Goal: Task Accomplishment & Management: Manage account settings

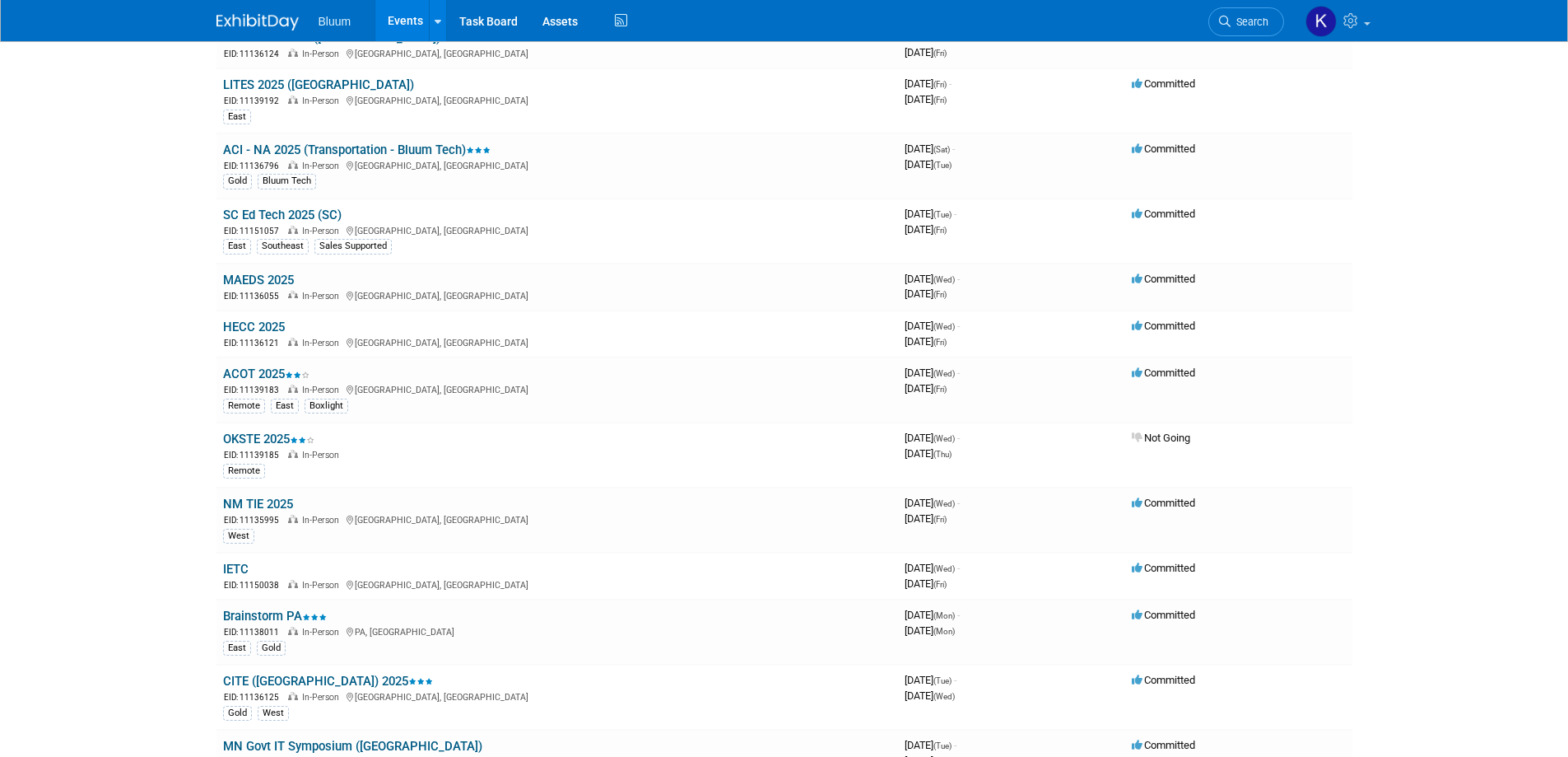
click at [245, 498] on link "NM TIE 2025" at bounding box center [258, 504] width 70 height 15
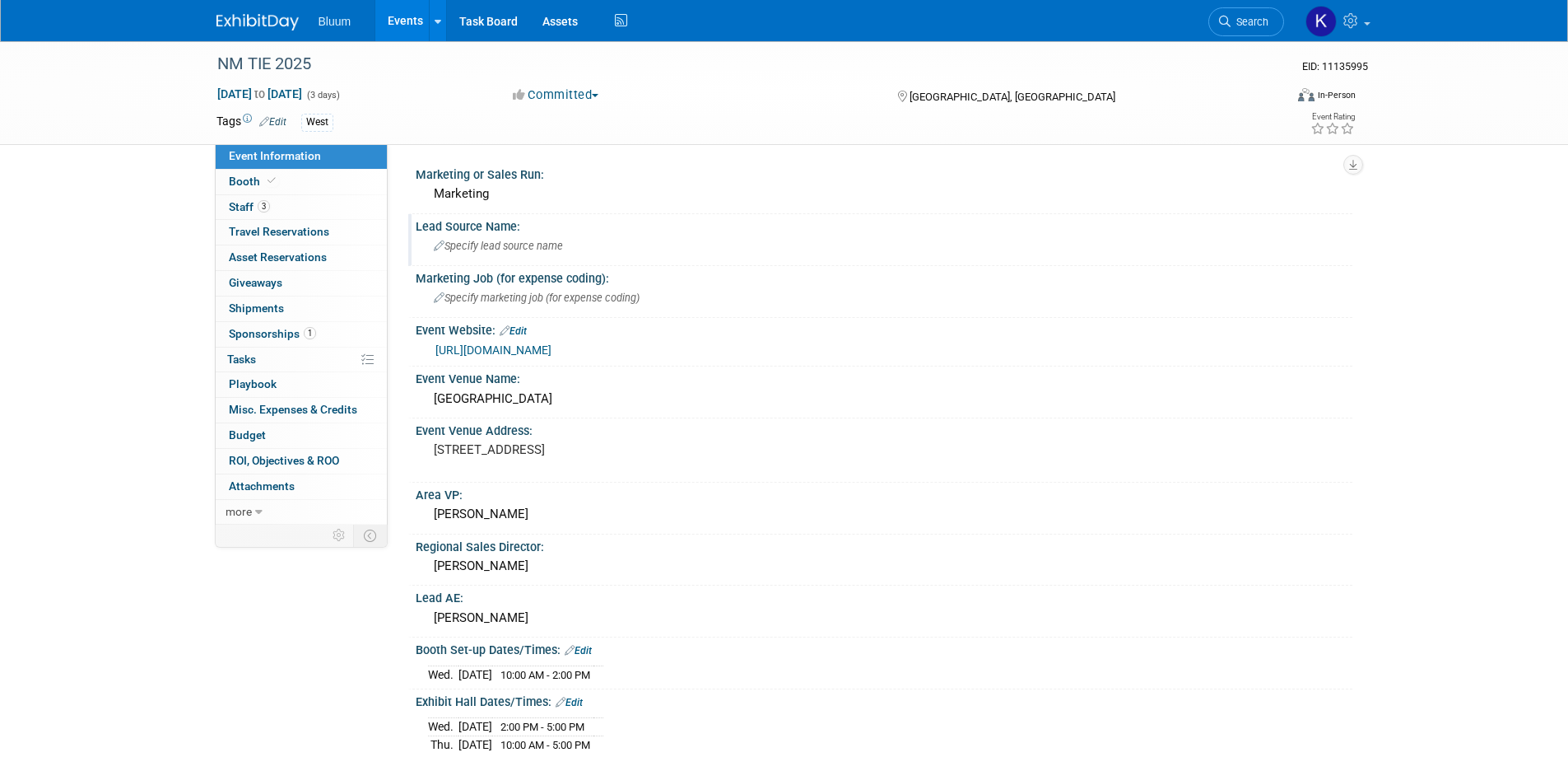
click at [490, 243] on span "Specify lead source name" at bounding box center [498, 246] width 129 height 12
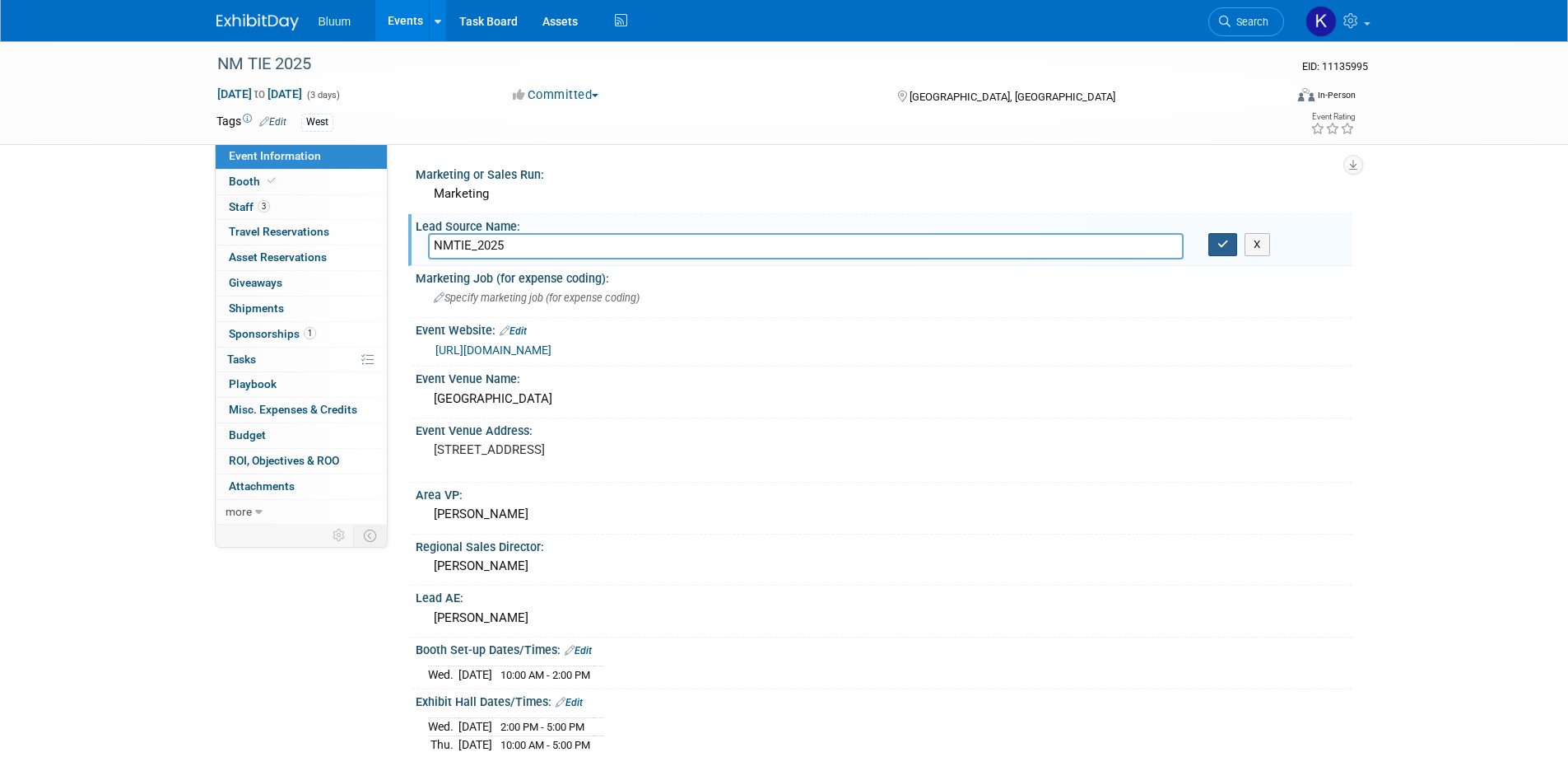
type input "NMTIE_2025"
click at [1222, 247] on icon "button" at bounding box center [1223, 244] width 11 height 10
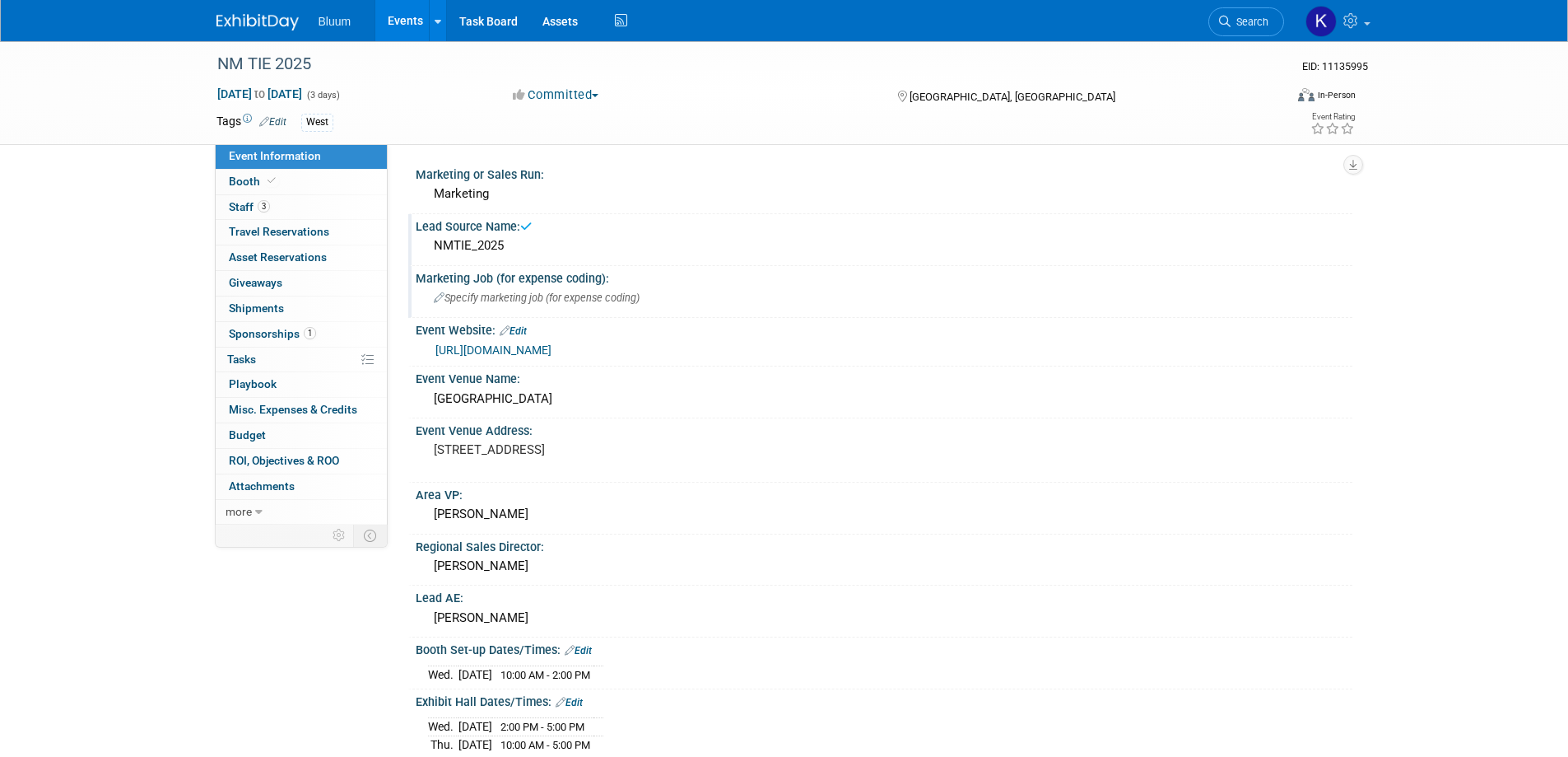
click at [578, 293] on span "Specify marketing job (for expense coding)" at bounding box center [537, 298] width 206 height 12
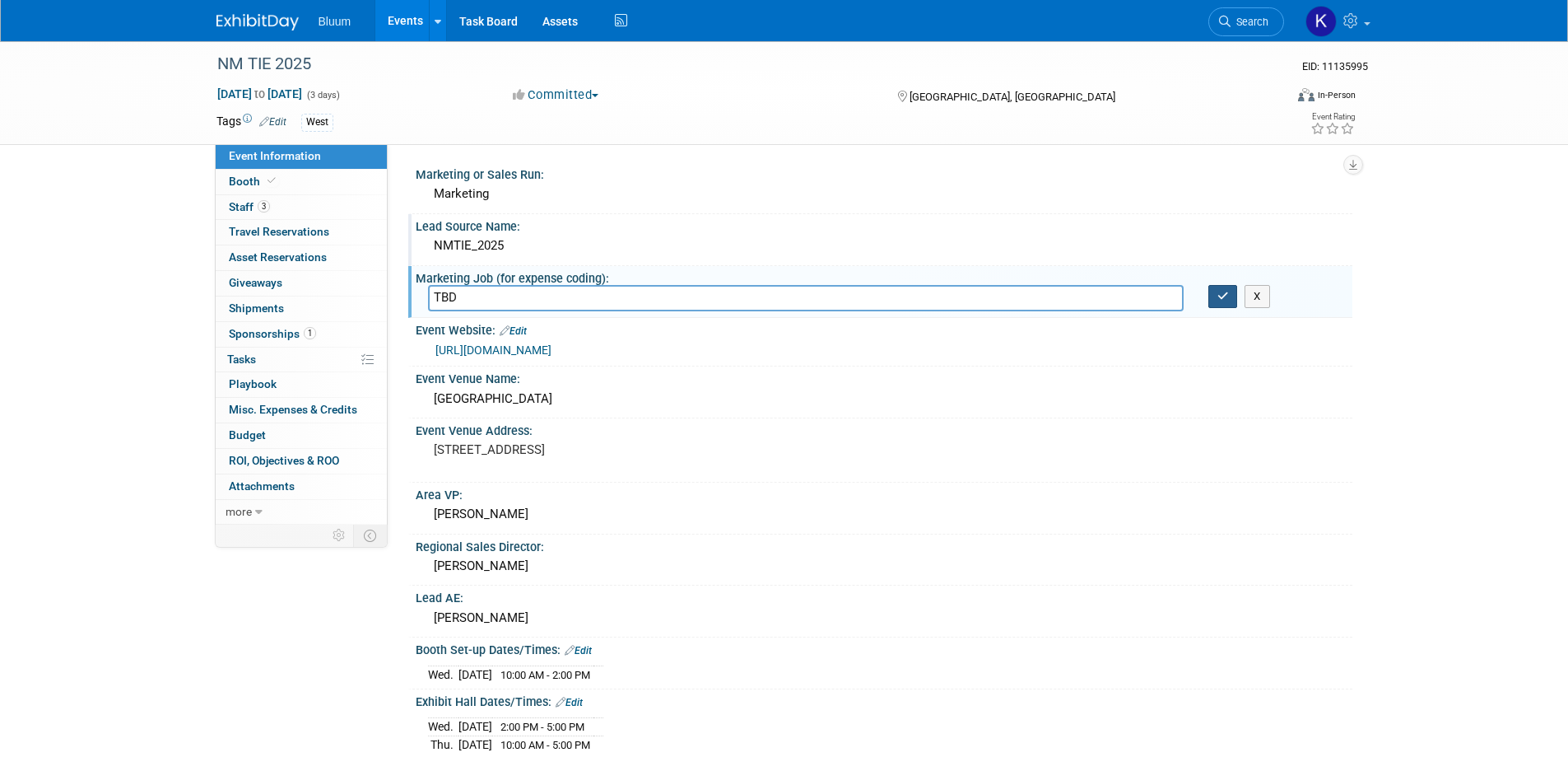
type input "TBD"
click at [1220, 294] on icon "button" at bounding box center [1223, 296] width 11 height 10
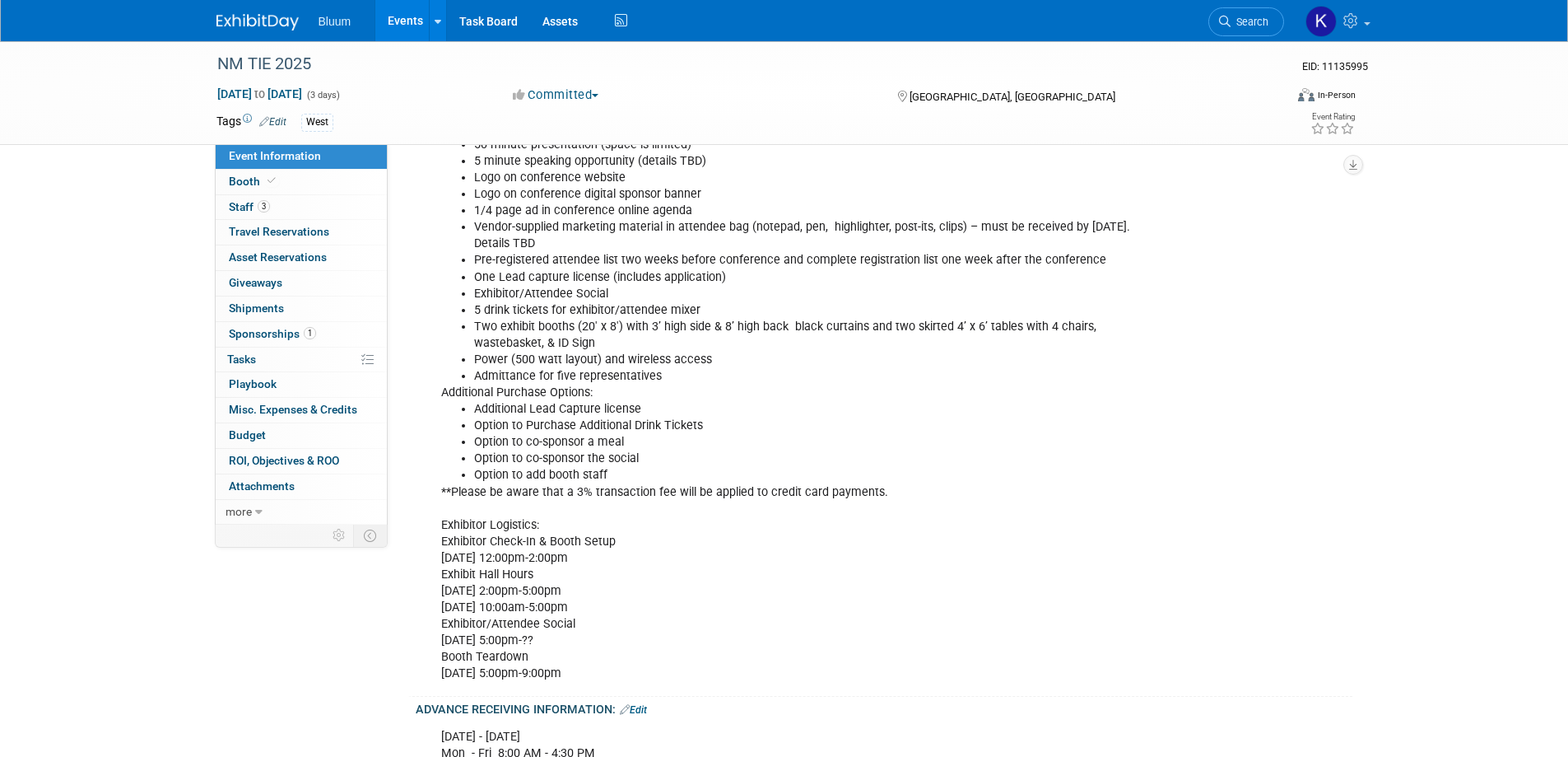
scroll to position [823, 0]
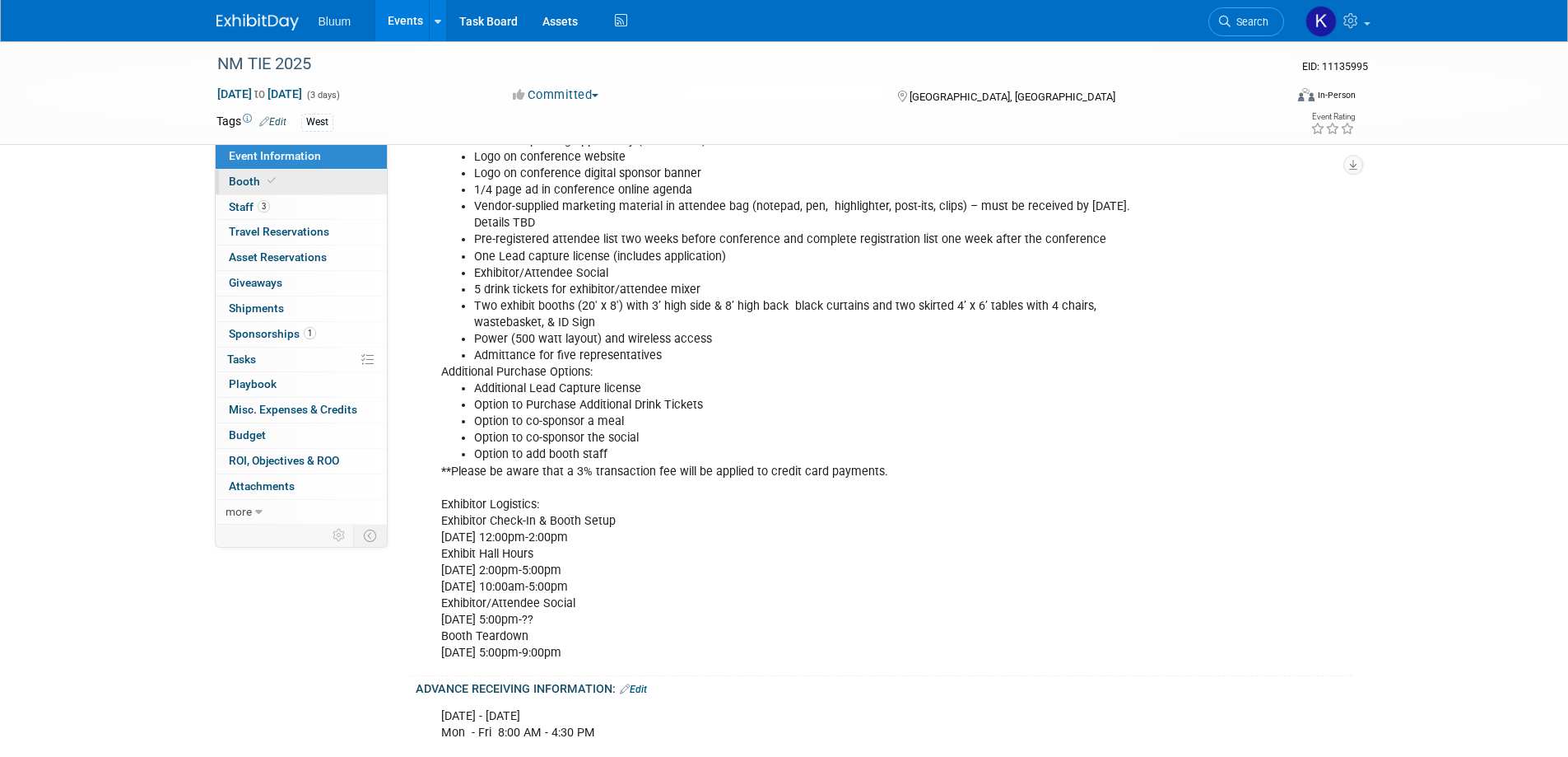
click at [251, 183] on span "Booth" at bounding box center [254, 180] width 51 height 13
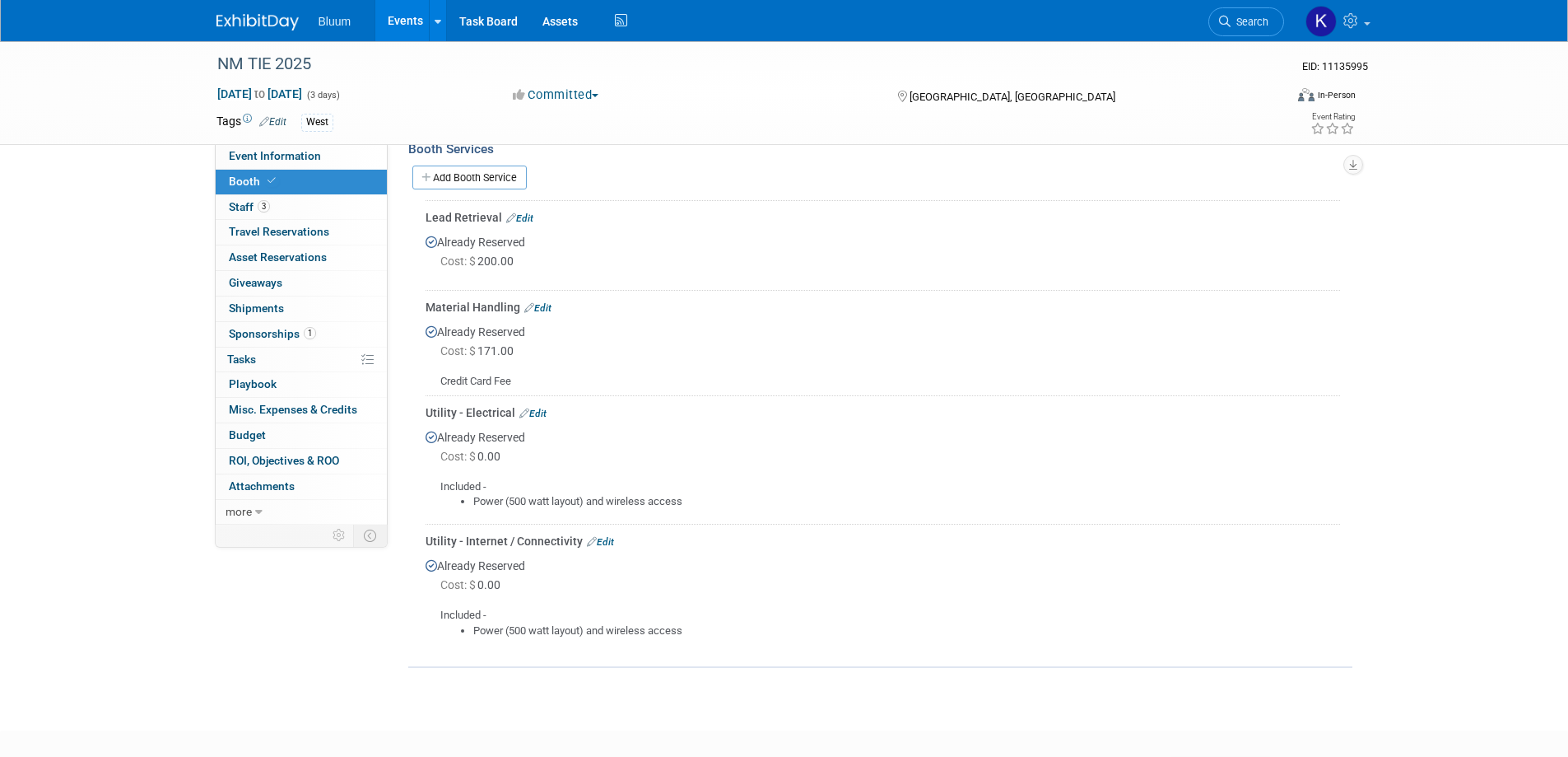
scroll to position [329, 0]
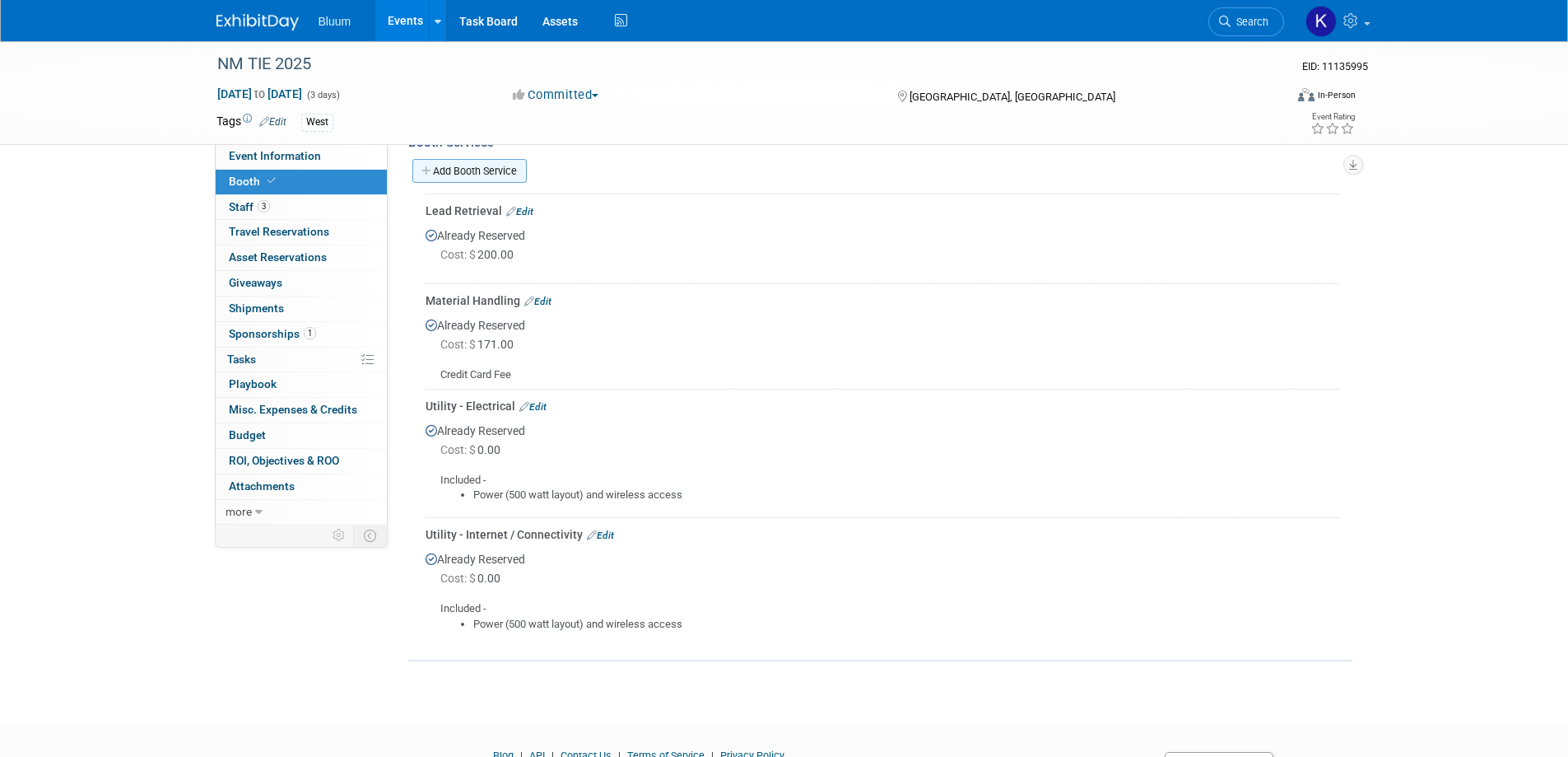
click at [487, 172] on link "Add Booth Service" at bounding box center [469, 170] width 114 height 24
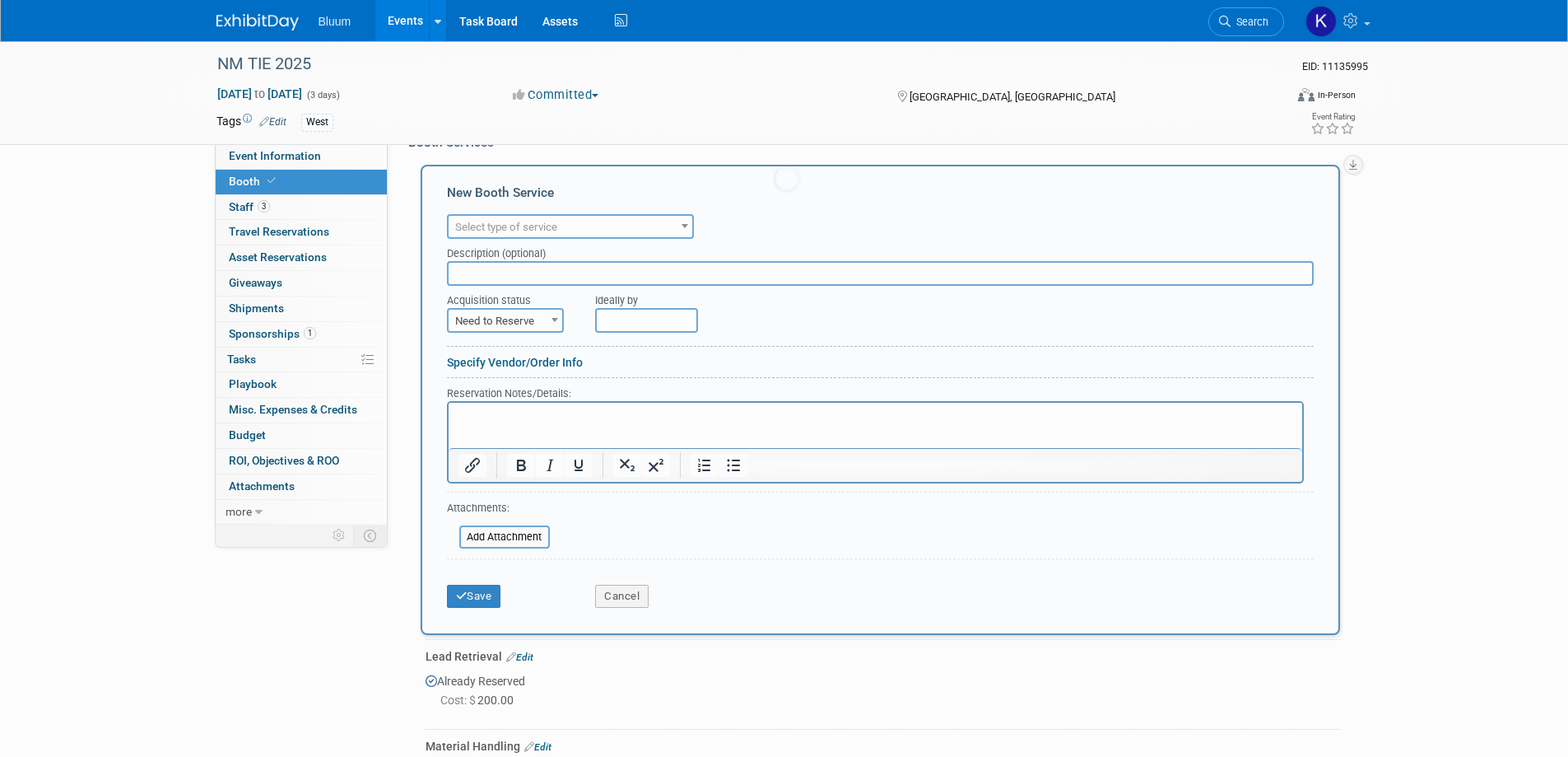
scroll to position [0, 0]
click at [514, 227] on span "Select type of service" at bounding box center [506, 226] width 102 height 12
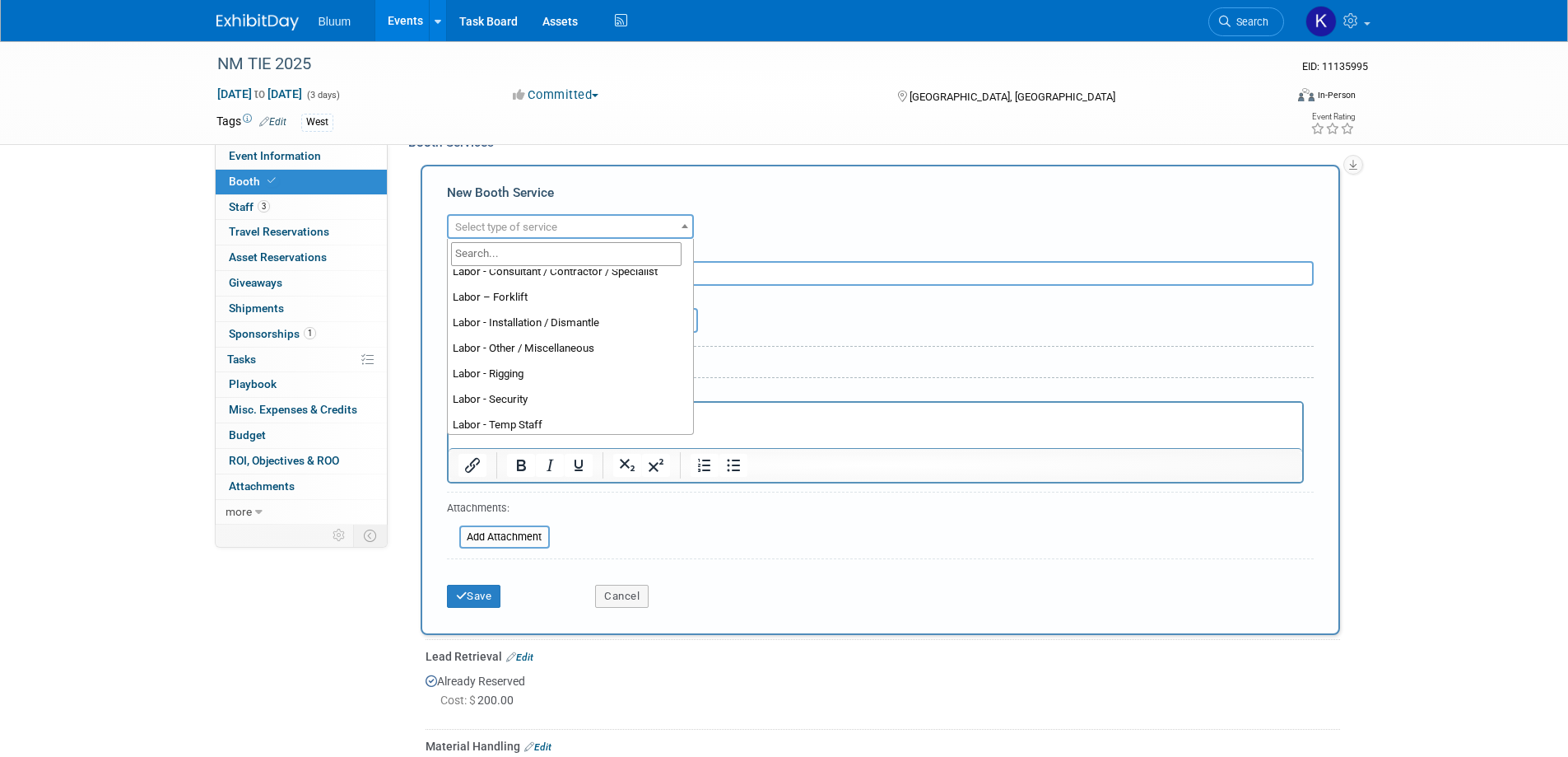
scroll to position [165, 0]
select select "11"
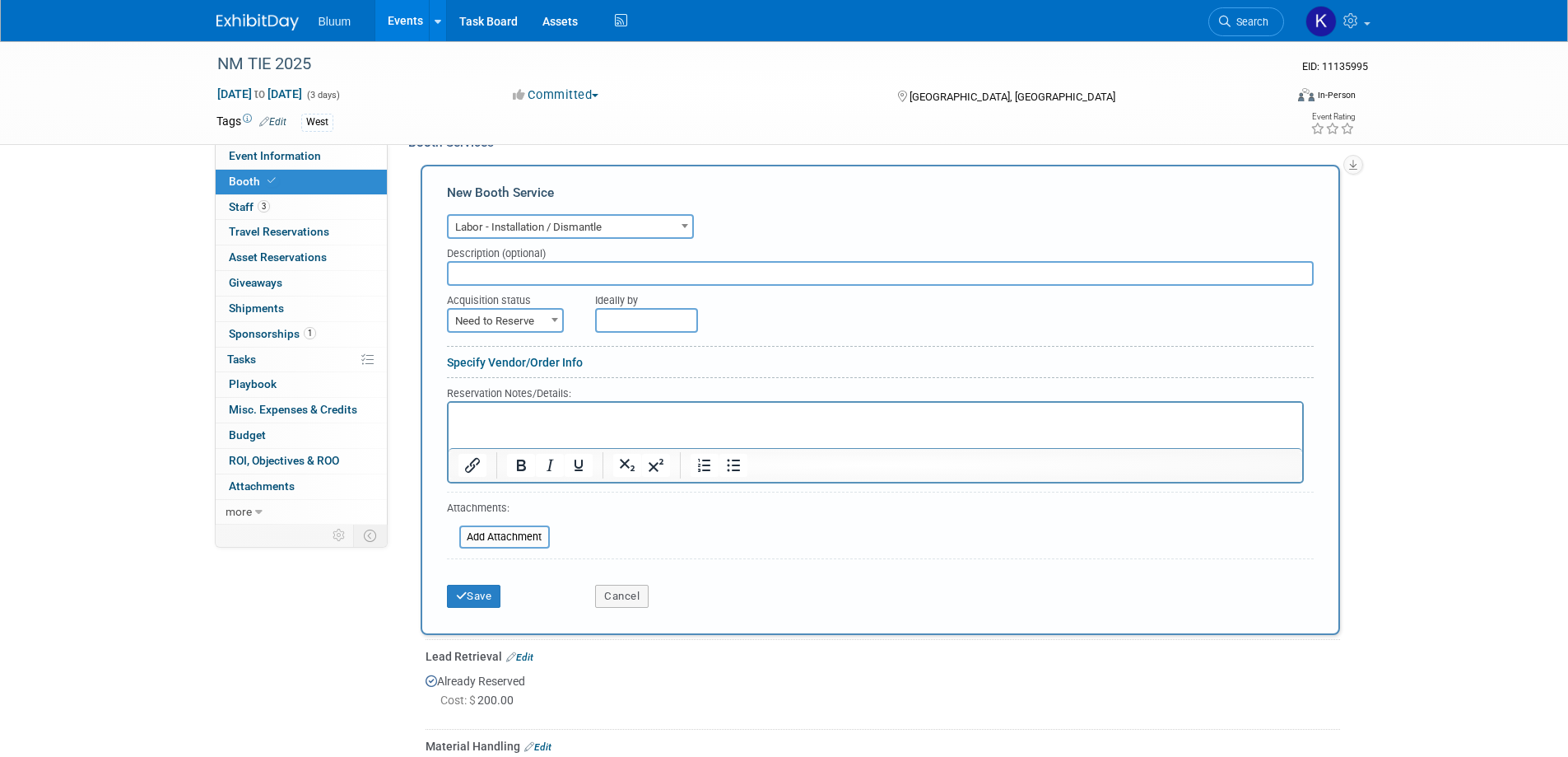
click at [508, 424] on html at bounding box center [875, 414] width 854 height 23
click at [478, 596] on button "Save" at bounding box center [474, 596] width 54 height 23
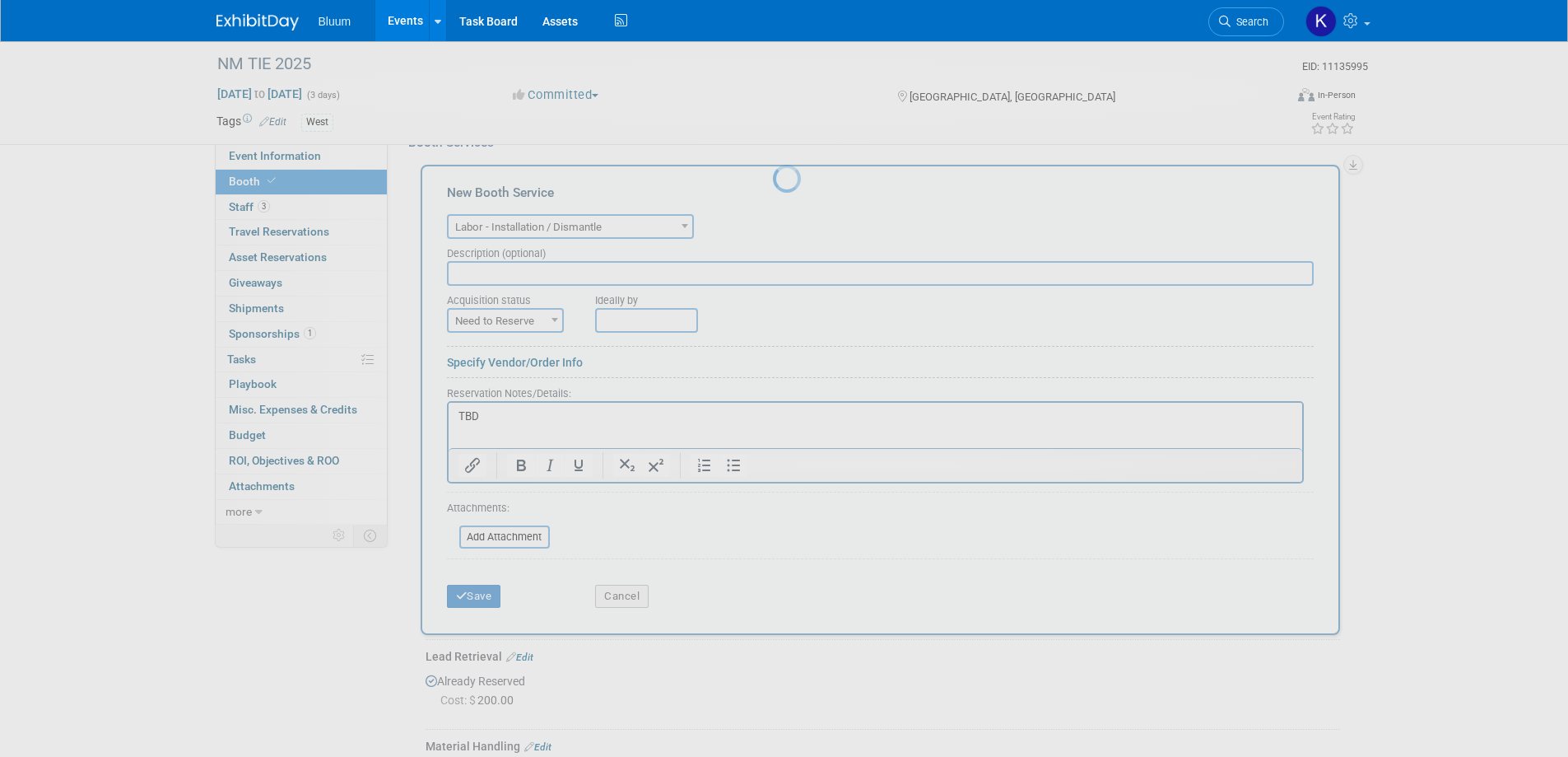
scroll to position [511, 0]
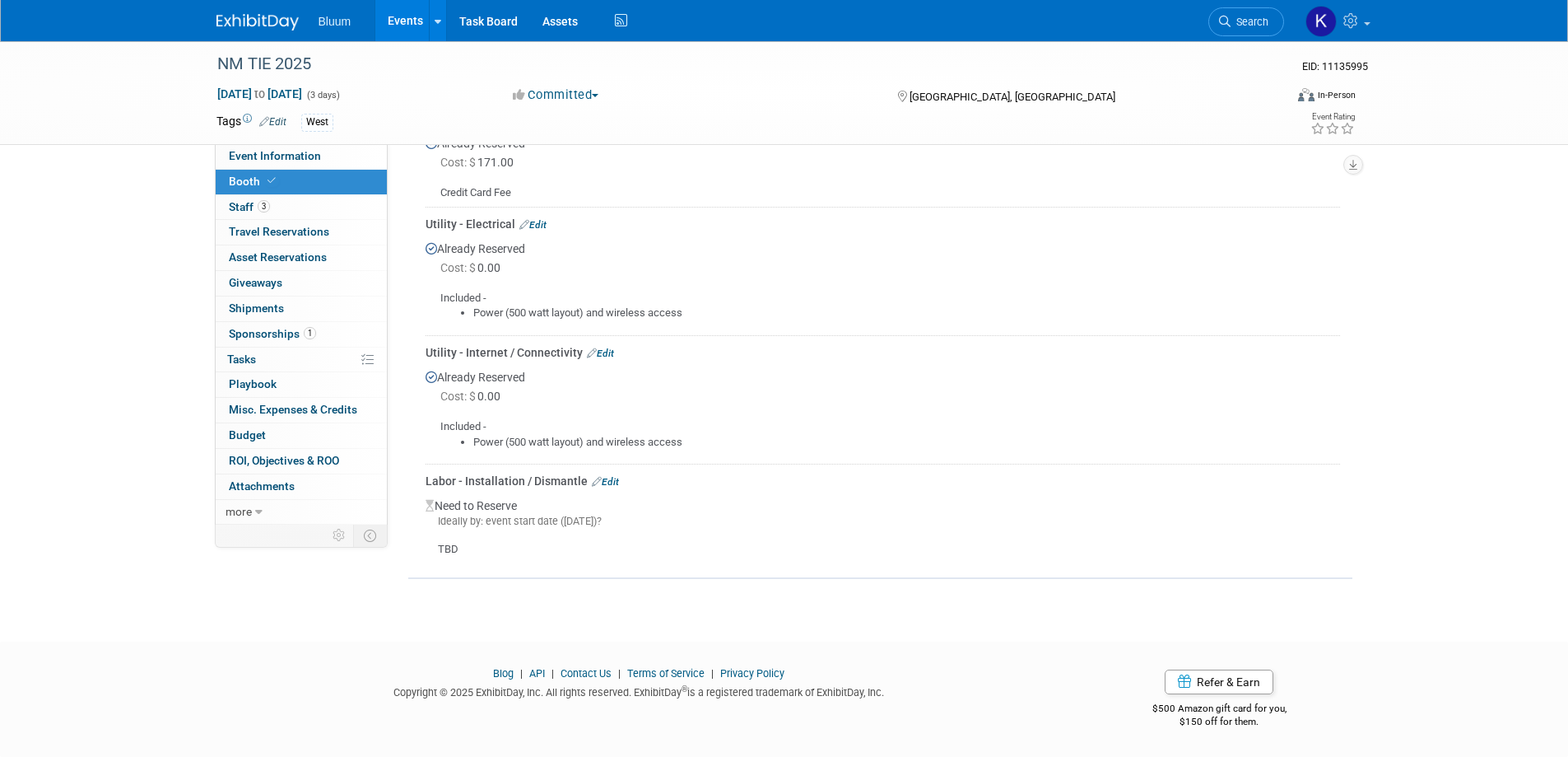
click at [616, 482] on link "Edit" at bounding box center [605, 481] width 27 height 11
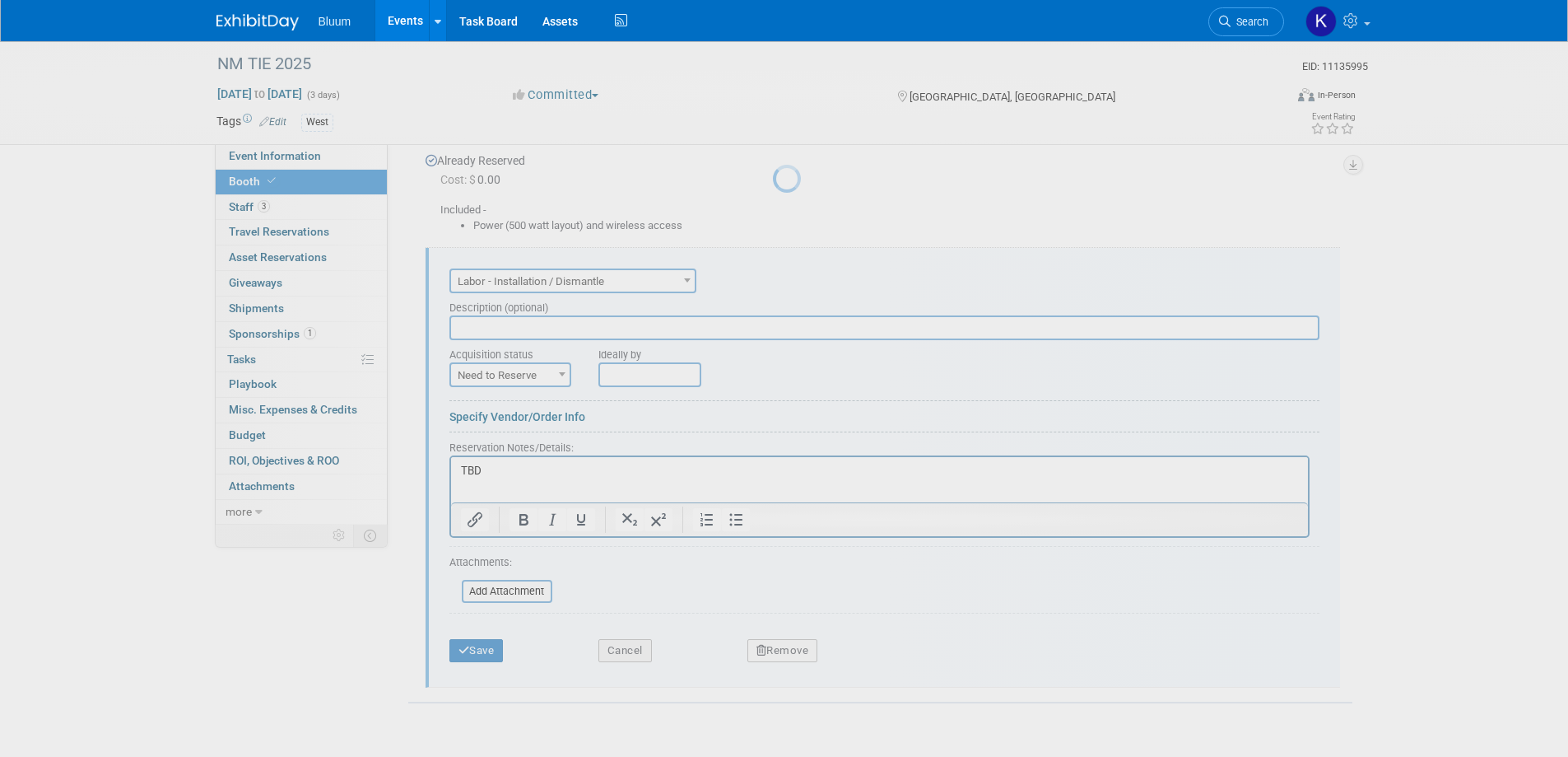
scroll to position [0, 0]
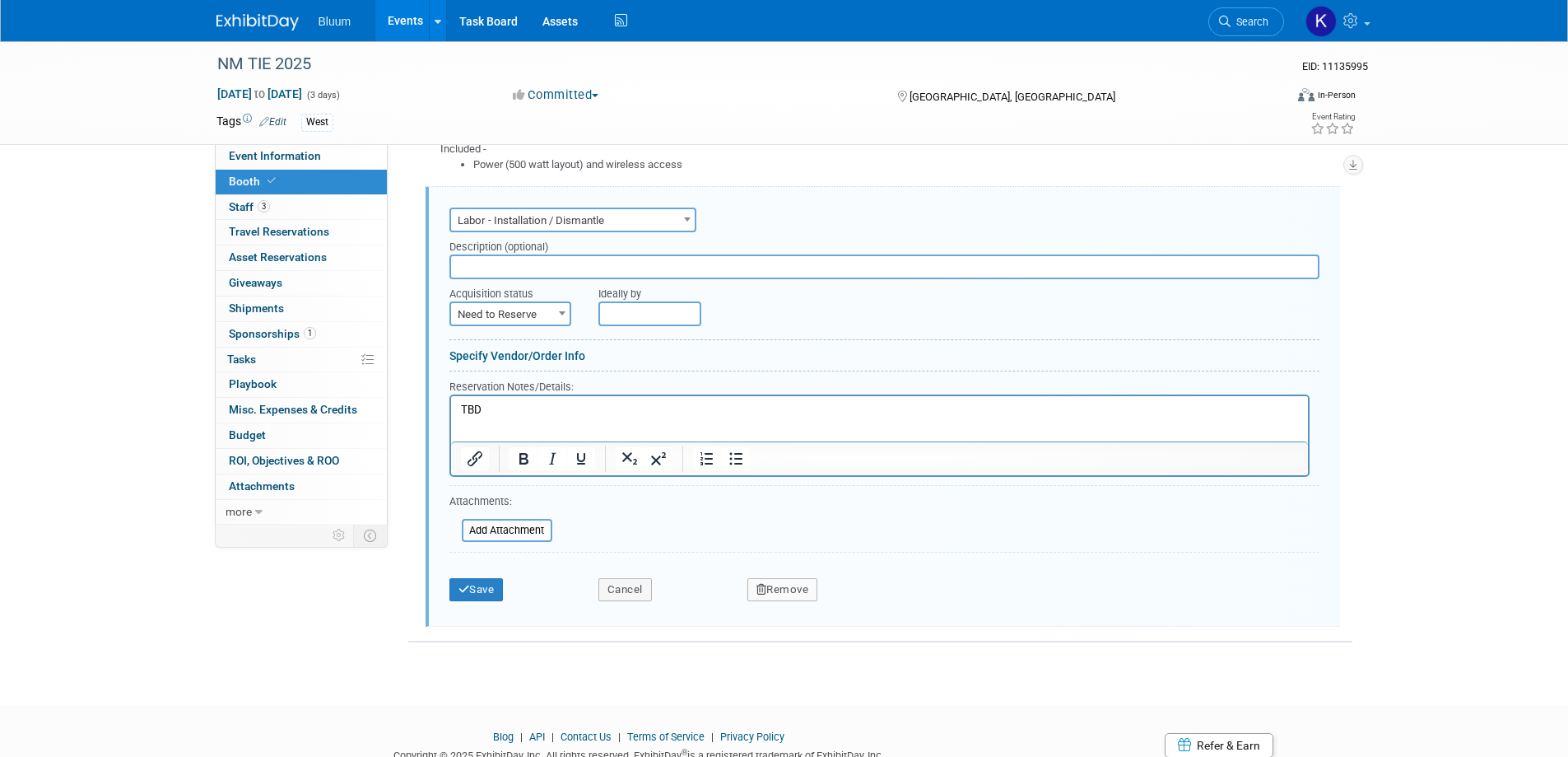
click at [478, 418] on html "TBD" at bounding box center [879, 408] width 857 height 23
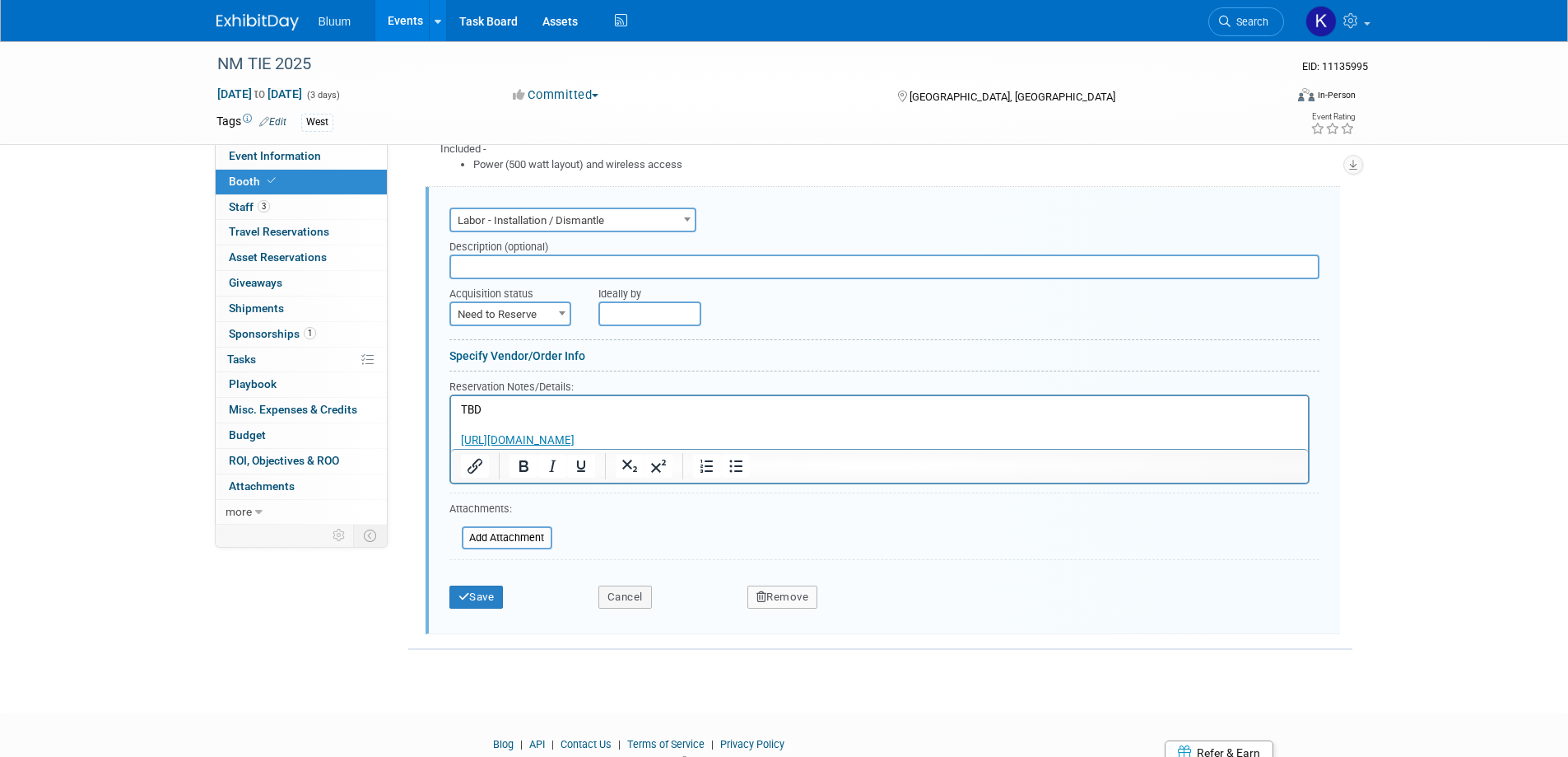
click at [480, 598] on button "Save" at bounding box center [476, 597] width 54 height 23
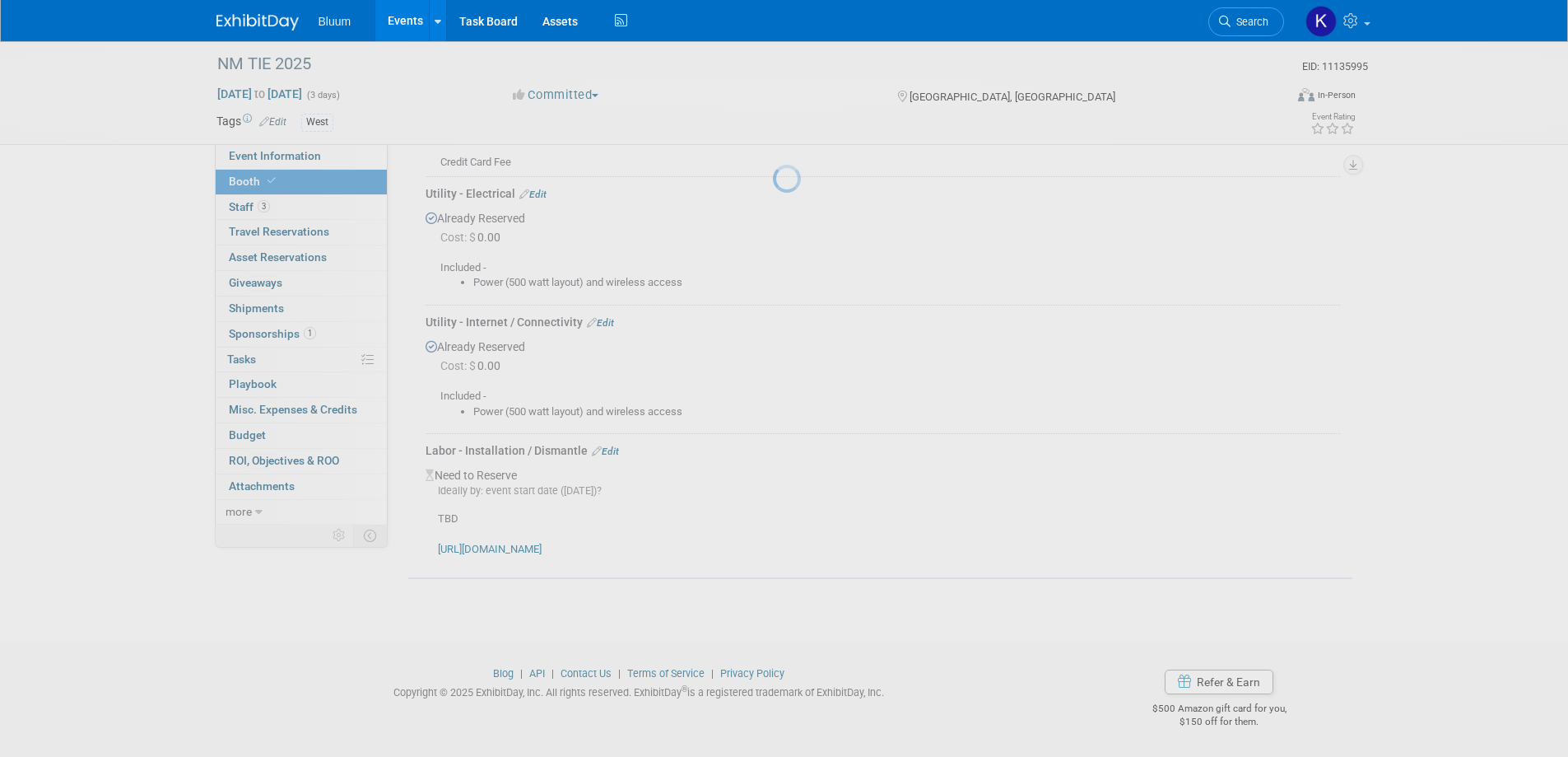
scroll to position [542, 0]
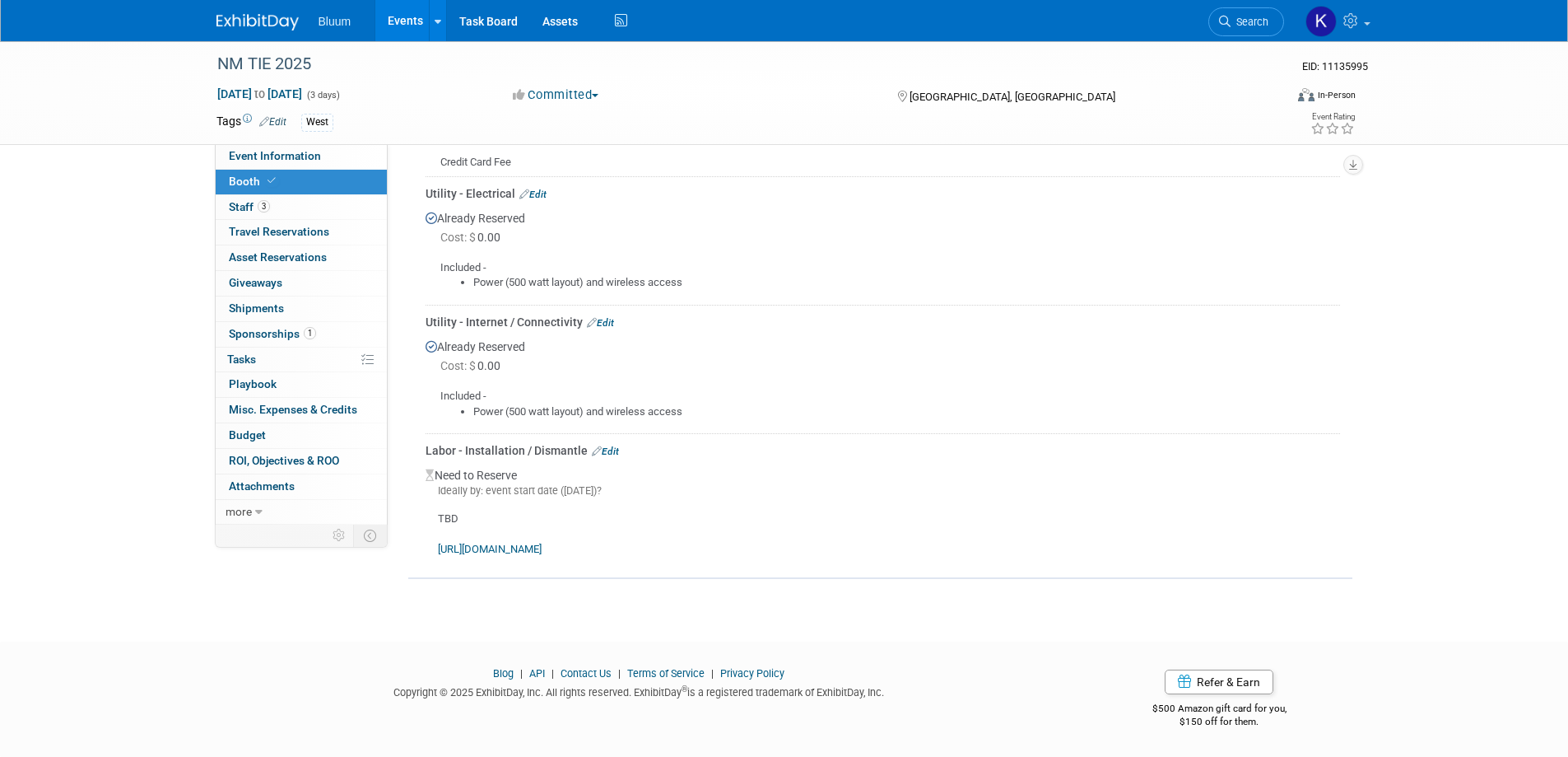
click at [410, 18] on link "Events" at bounding box center [405, 20] width 60 height 41
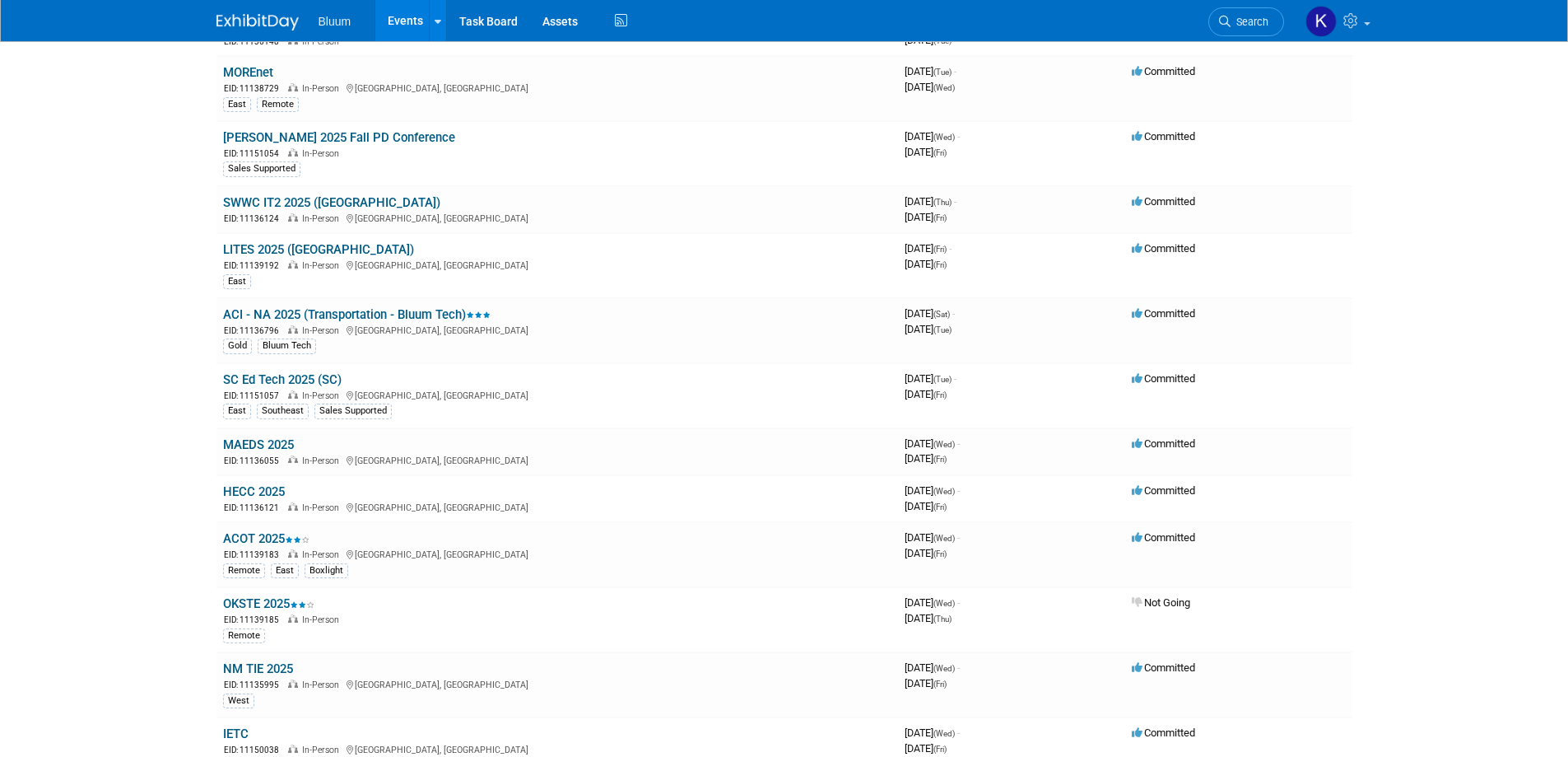
scroll to position [823, 0]
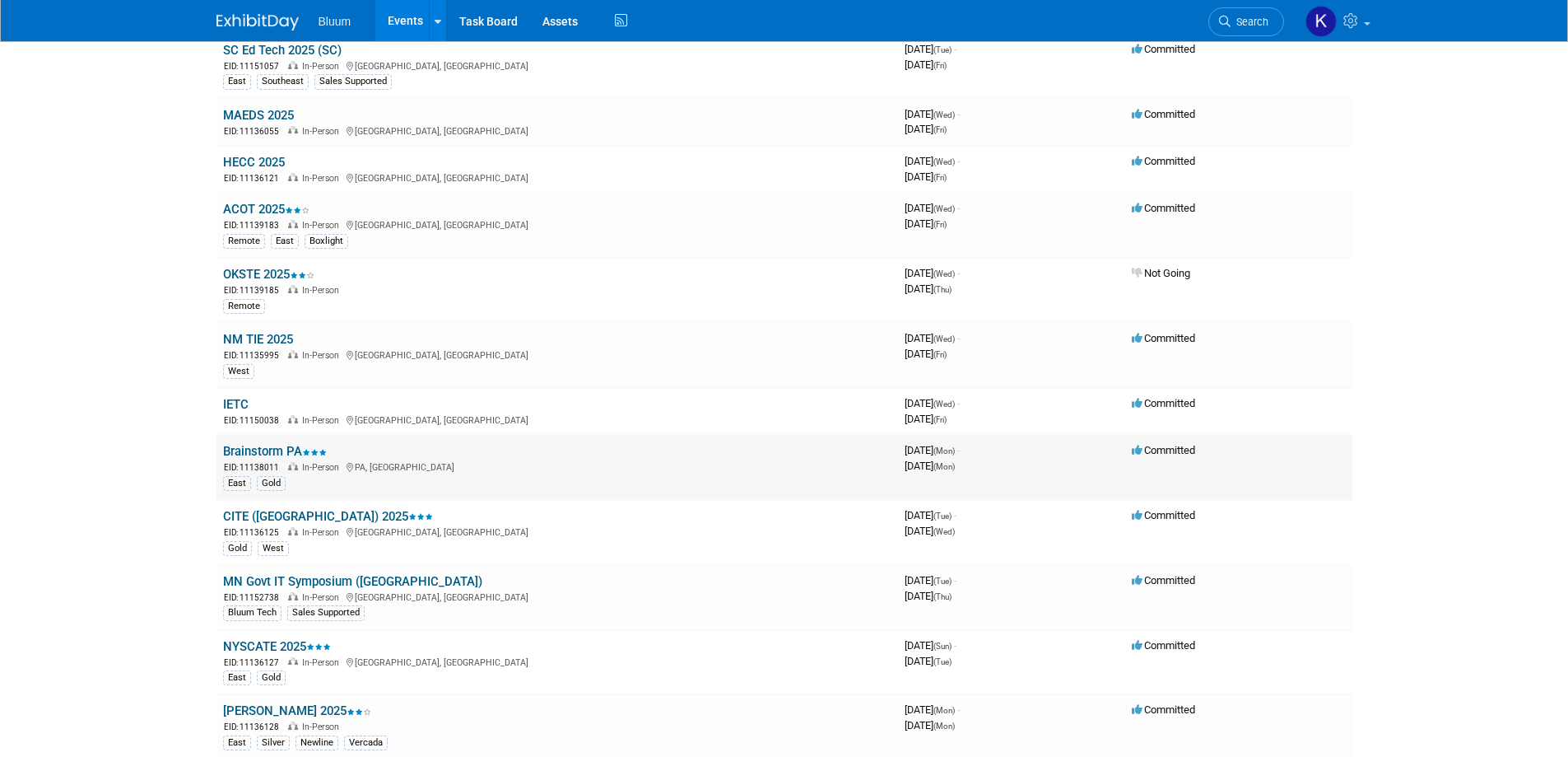
click at [238, 447] on link "Brainstorm PA" at bounding box center [274, 450] width 104 height 15
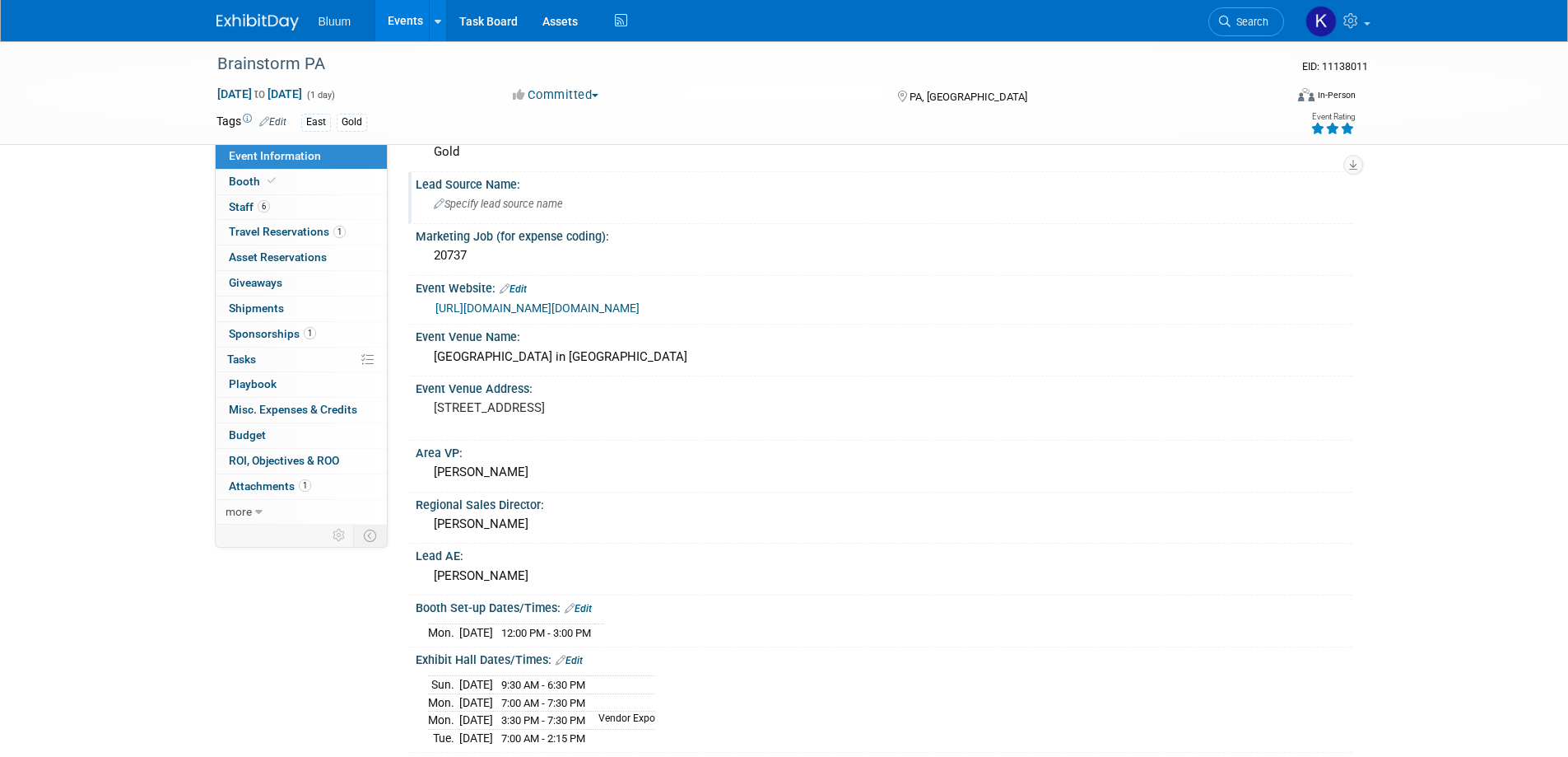
scroll to position [165, 0]
